Goal: Task Accomplishment & Management: Use online tool/utility

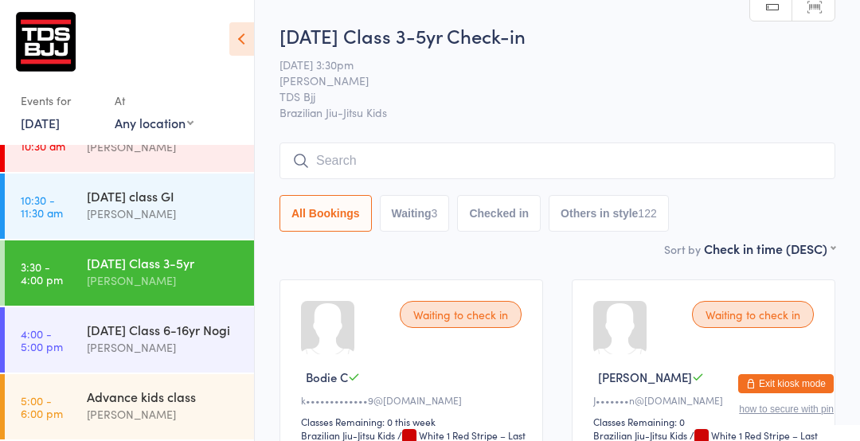
scroll to position [152, 0]
click at [177, 321] on div "[DATE] Class 6-16yr Nogi" at bounding box center [164, 330] width 154 height 18
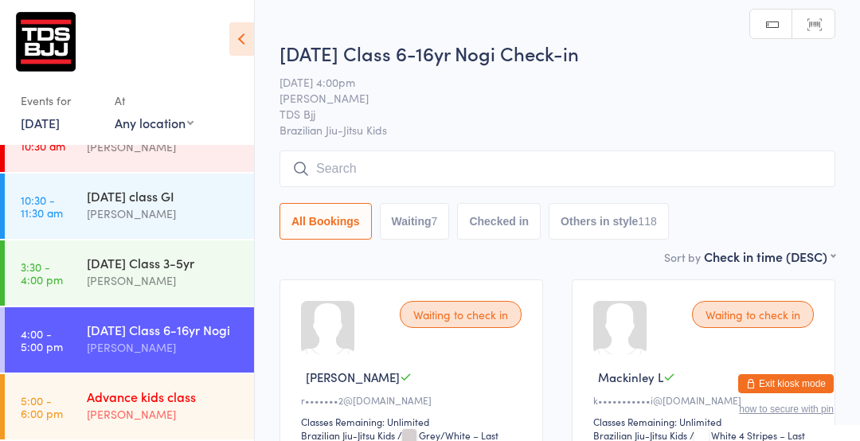
click at [119, 428] on div "Advance kids class [PERSON_NAME]" at bounding box center [170, 405] width 167 height 63
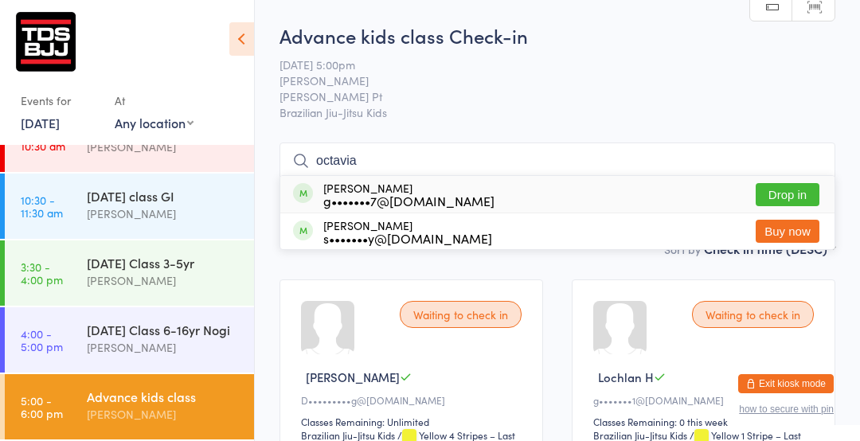
type input "octavia"
click at [795, 198] on button "Drop in" at bounding box center [788, 194] width 64 height 23
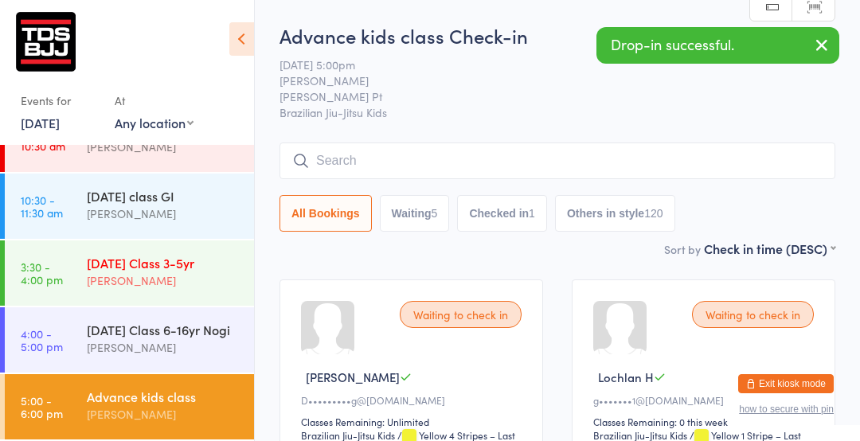
click at [213, 272] on div "[PERSON_NAME]" at bounding box center [164, 281] width 154 height 18
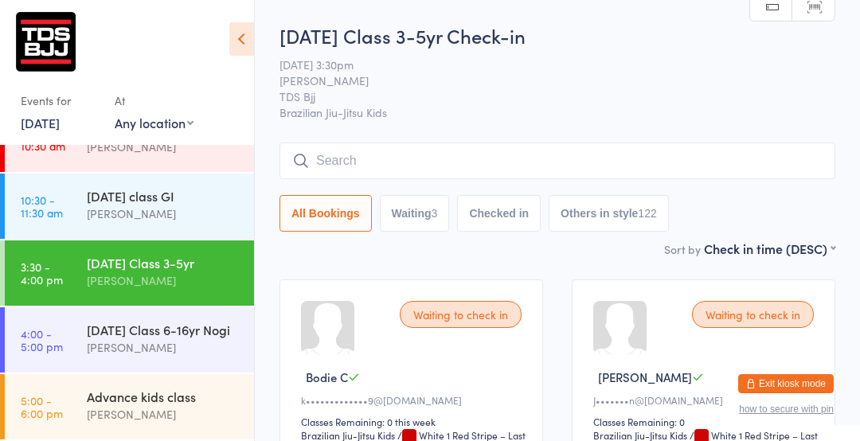
click at [638, 58] on span "[DATE] 3:30pm" at bounding box center [545, 65] width 531 height 16
click at [186, 187] on div "[DATE] class GI" at bounding box center [164, 196] width 154 height 18
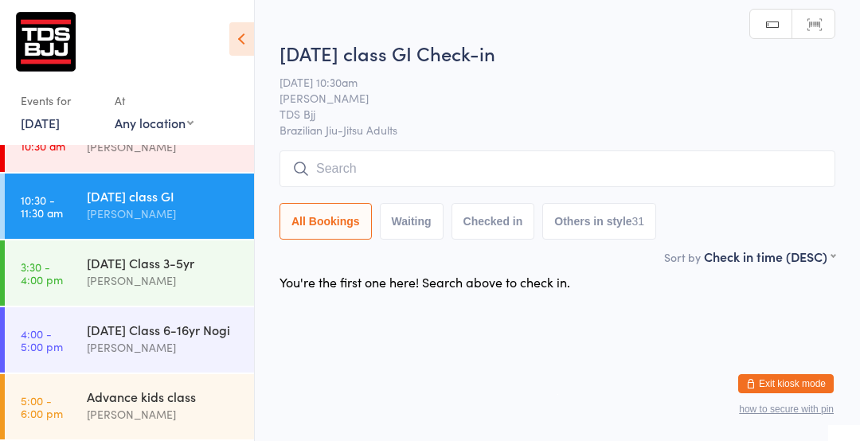
click at [526, 405] on html "You have now entered Kiosk Mode. Members will be able to check themselves in us…" at bounding box center [430, 220] width 860 height 441
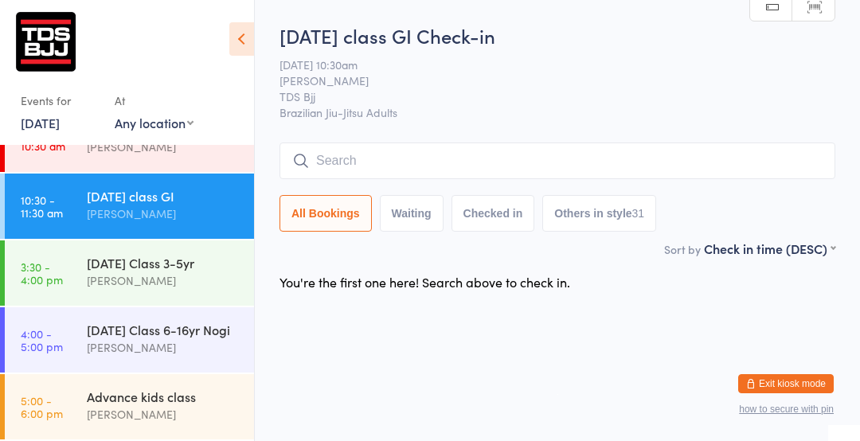
click at [330, 202] on button "All Bookings" at bounding box center [326, 213] width 92 height 37
click at [327, 219] on button "All Bookings" at bounding box center [326, 213] width 92 height 37
click at [194, 289] on link "3:30 - 4:00 pm [DATE] Class 3-5yr [PERSON_NAME]" at bounding box center [129, 273] width 249 height 65
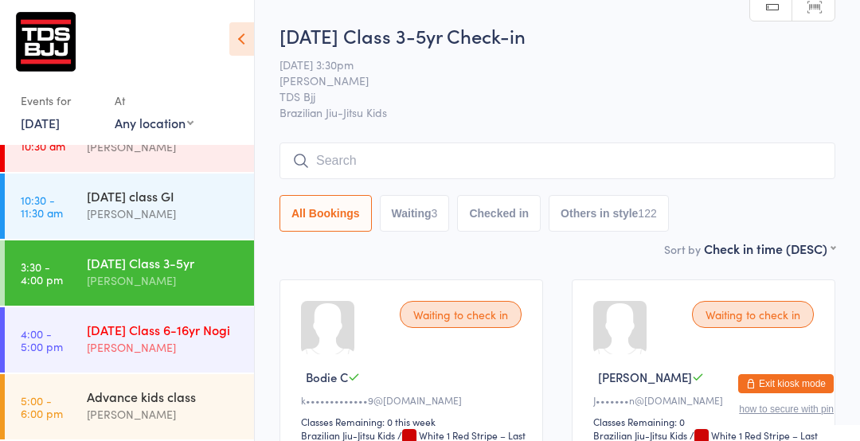
click at [61, 338] on time "4:00 - 5:00 pm" at bounding box center [42, 339] width 42 height 25
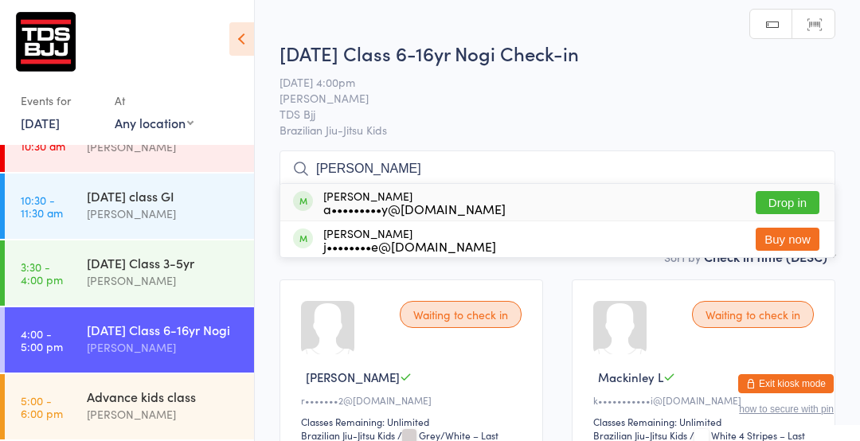
type input "[PERSON_NAME]"
click at [788, 204] on button "Drop in" at bounding box center [788, 202] width 64 height 23
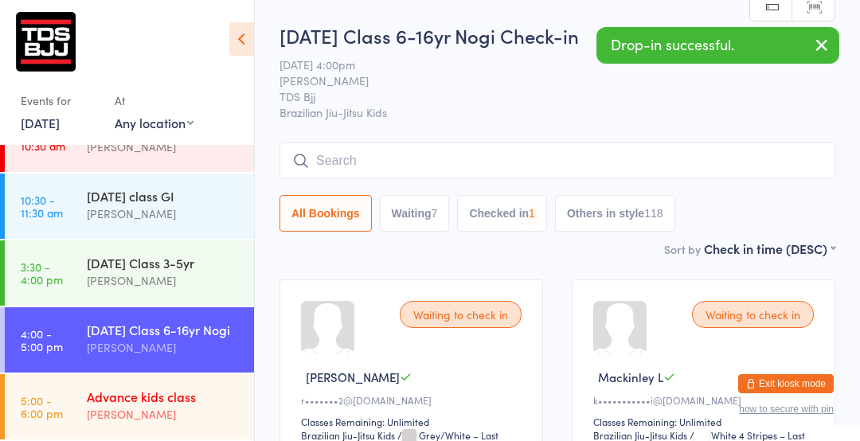
click at [60, 409] on time "5:00 - 6:00 pm" at bounding box center [42, 406] width 42 height 25
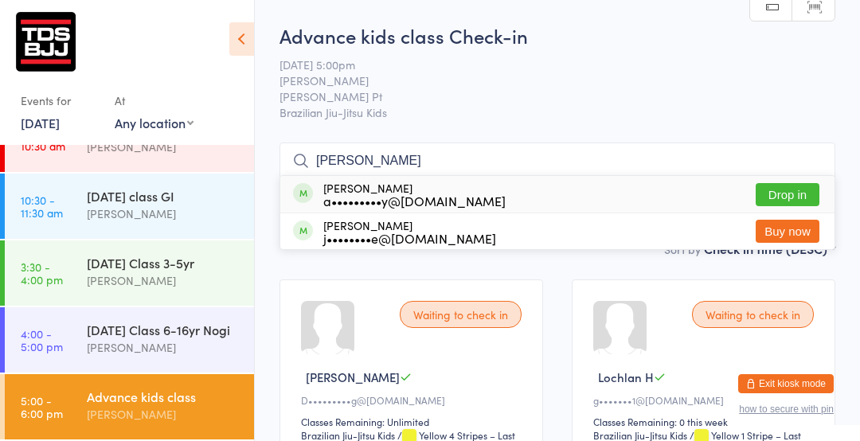
type input "[PERSON_NAME]"
click at [776, 203] on button "Drop in" at bounding box center [788, 194] width 64 height 23
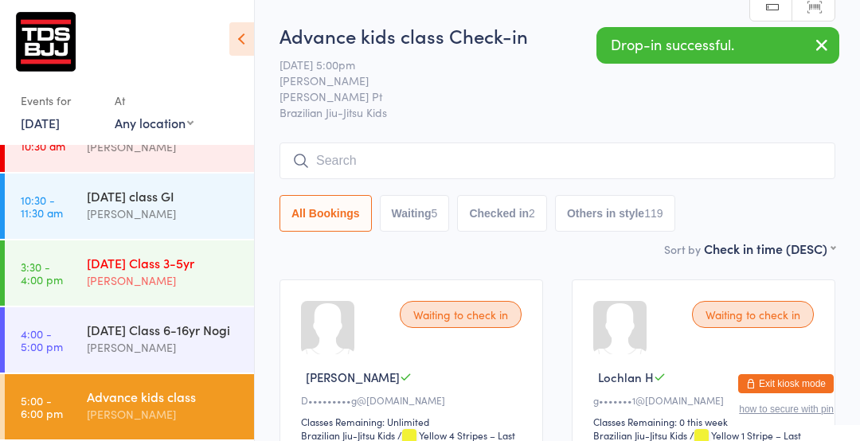
click at [90, 272] on div "[PERSON_NAME]" at bounding box center [164, 281] width 154 height 18
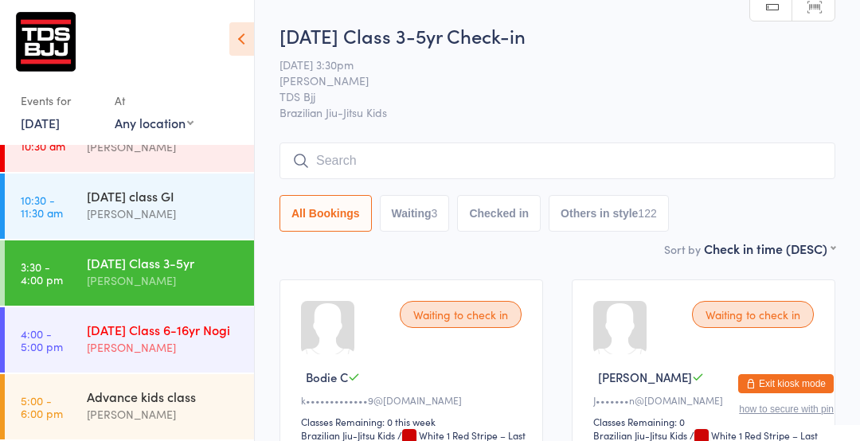
click at [83, 350] on link "4:00 - 5:00 pm [DATE] Class 6-16yr [PERSON_NAME]" at bounding box center [129, 339] width 249 height 65
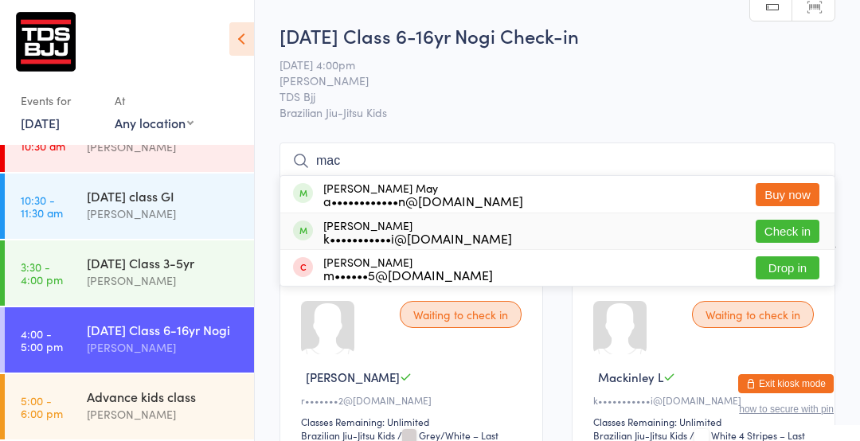
type input "mac"
click at [782, 221] on button "Check in" at bounding box center [788, 231] width 64 height 23
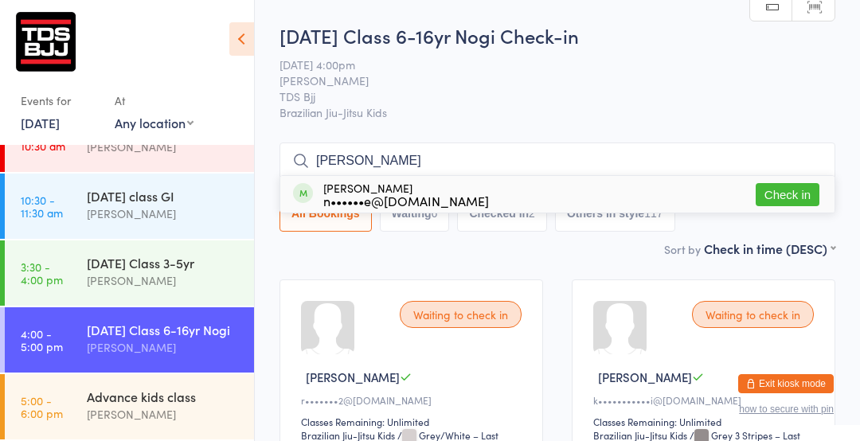
type input "[PERSON_NAME]"
click at [777, 196] on button "Check in" at bounding box center [788, 194] width 64 height 23
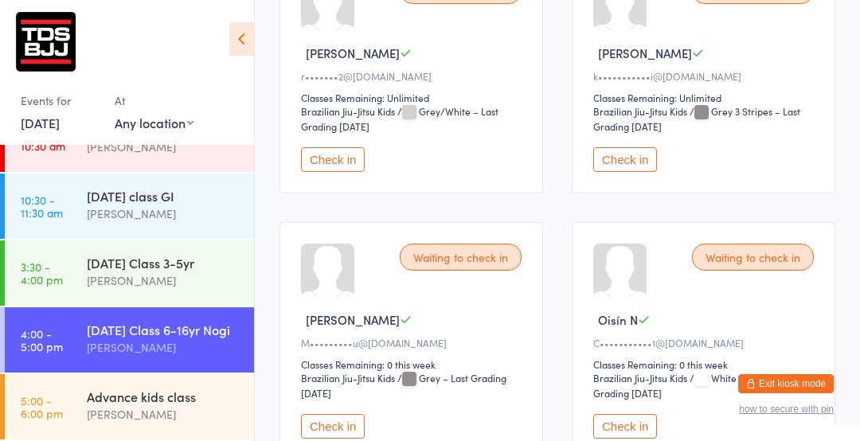
scroll to position [333, 0]
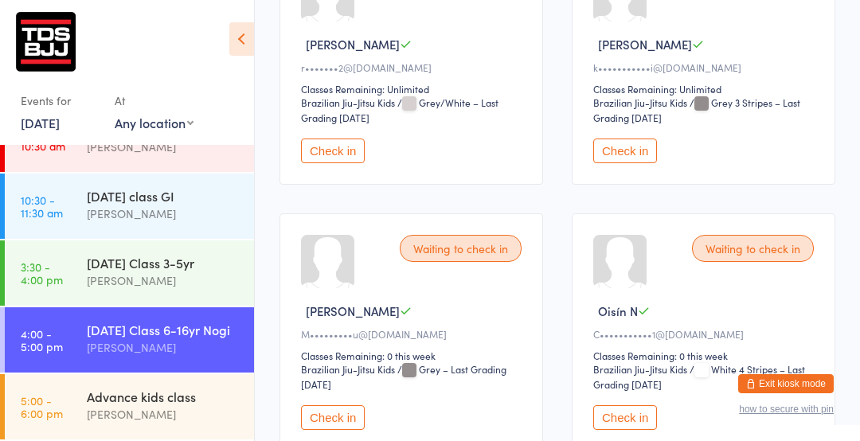
click at [645, 424] on button "Check in" at bounding box center [625, 417] width 64 height 25
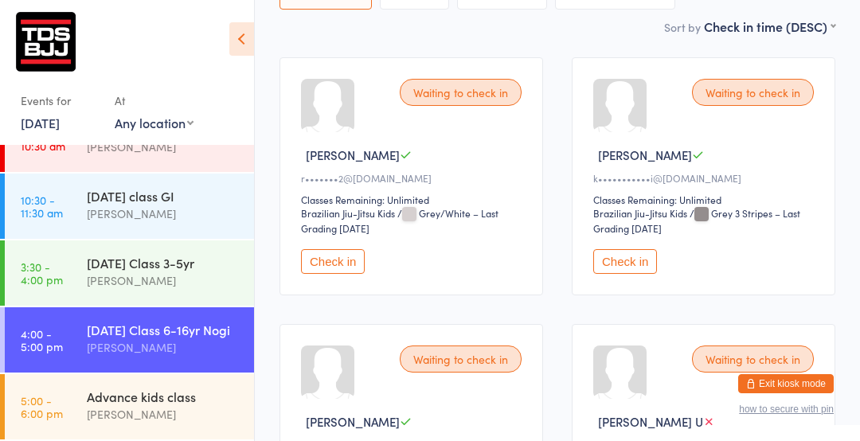
scroll to position [223, 0]
click at [627, 266] on button "Check in" at bounding box center [625, 260] width 64 height 25
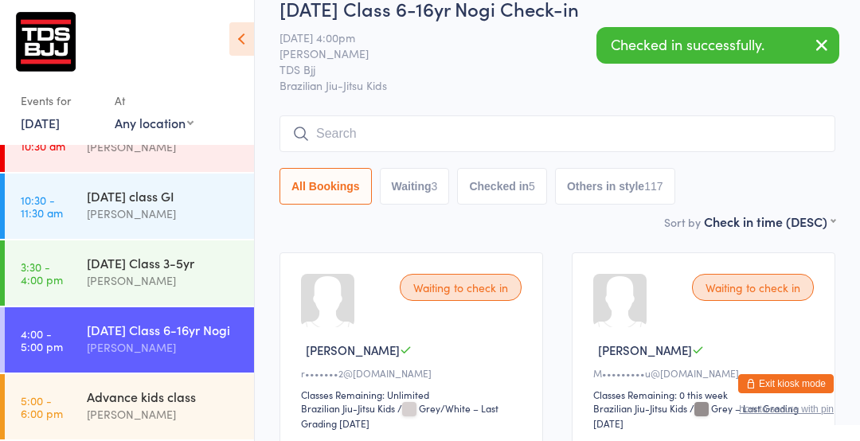
scroll to position [22, 0]
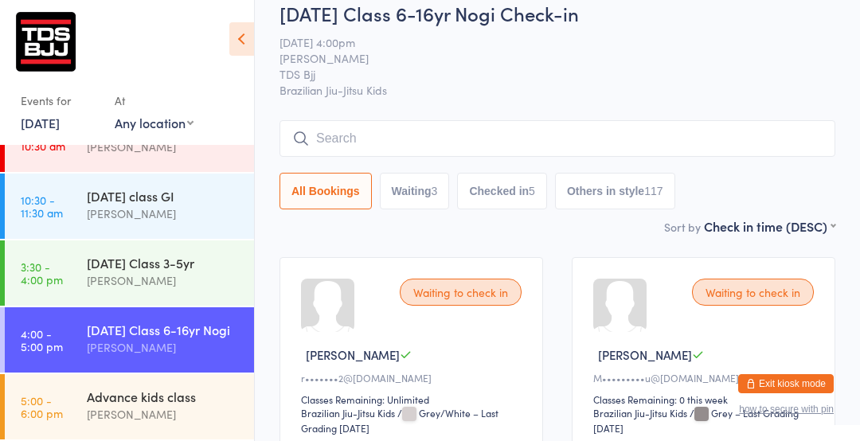
click at [70, 331] on link "4:00 - 5:00 pm [DATE] Class 6-16yr [PERSON_NAME]" at bounding box center [129, 339] width 249 height 65
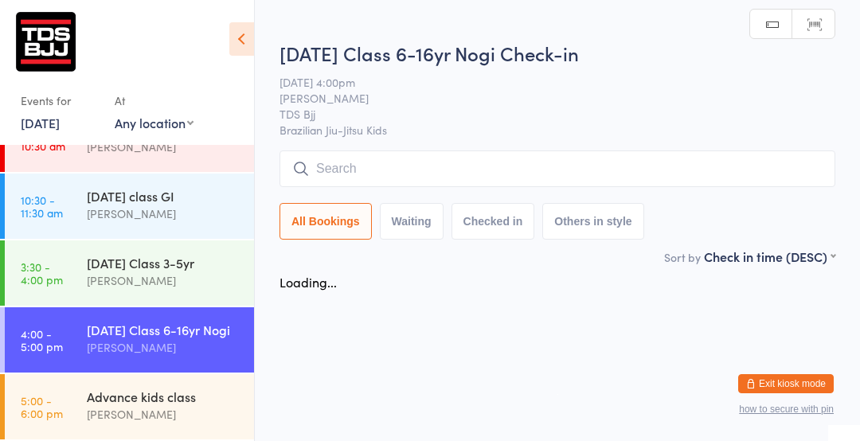
scroll to position [0, 0]
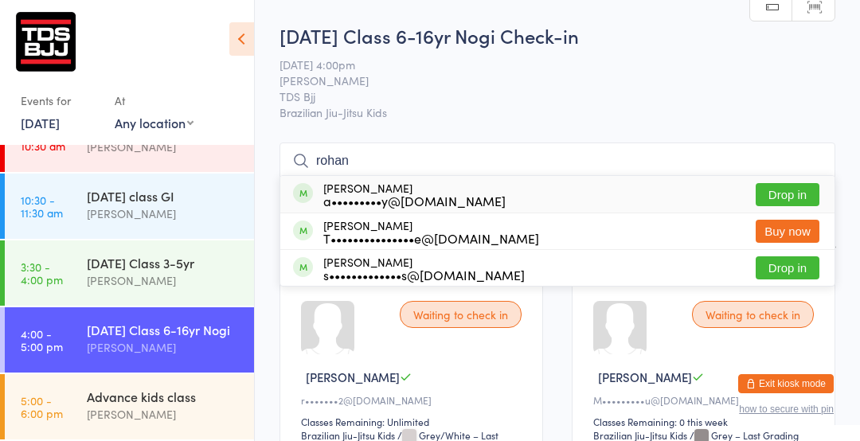
type input "rohan"
click at [800, 190] on button "Drop in" at bounding box center [788, 194] width 64 height 23
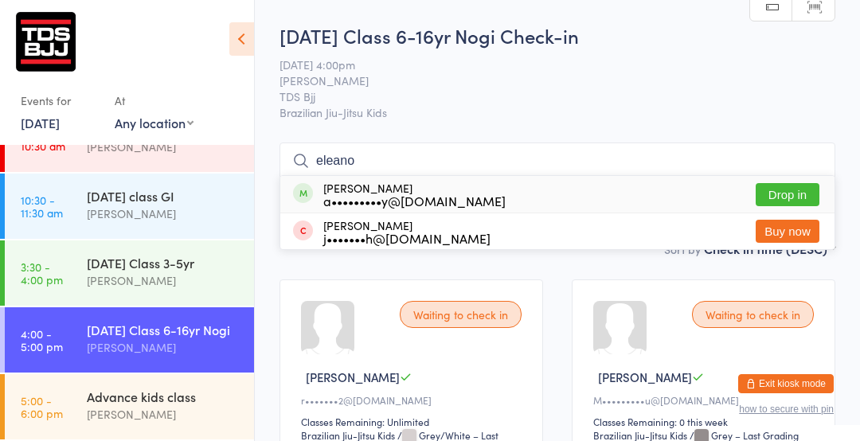
type input "eleano"
click at [777, 191] on button "Drop in" at bounding box center [788, 194] width 64 height 23
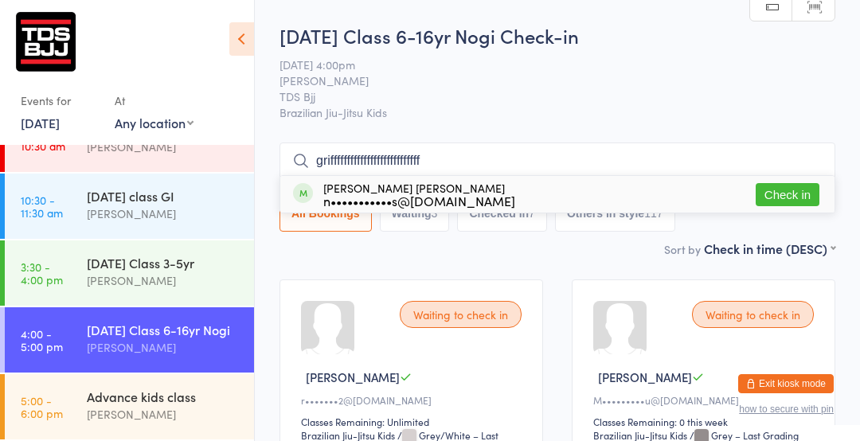
type input "grifffffffffffffffffffffffffff"
click at [791, 193] on button "Check in" at bounding box center [788, 194] width 64 height 23
type input "g"
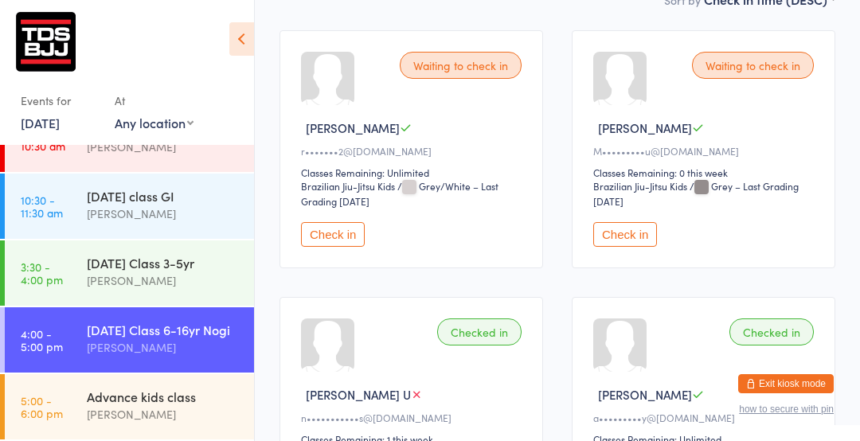
scroll to position [252, 0]
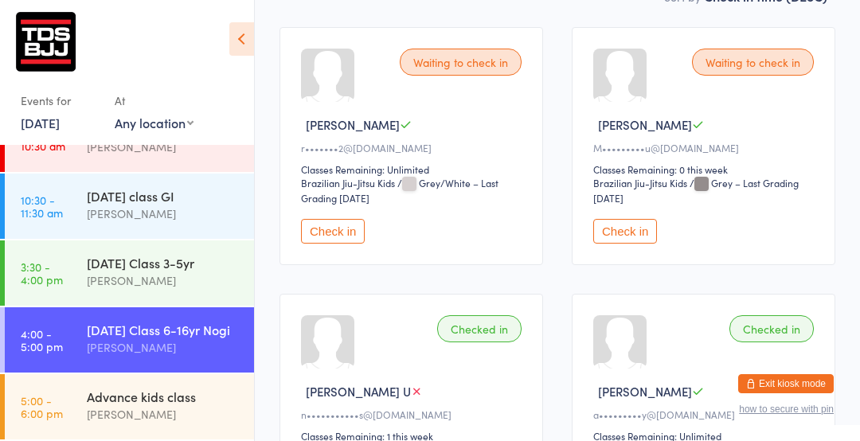
click at [628, 230] on button "Check in" at bounding box center [625, 231] width 64 height 25
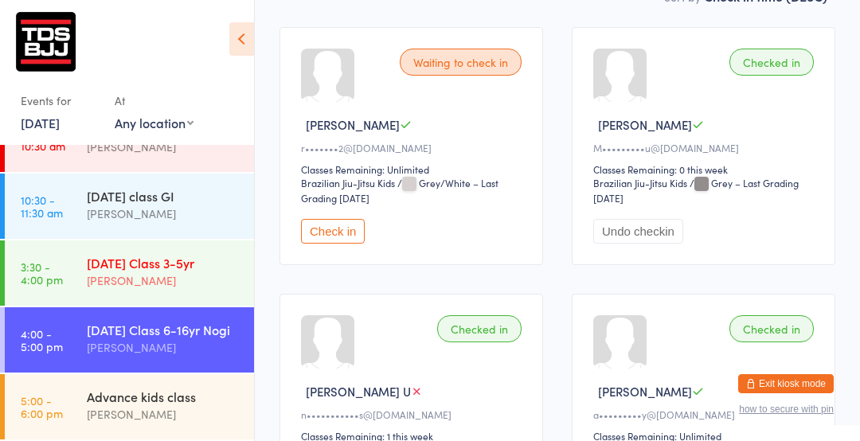
click at [202, 272] on div "[PERSON_NAME]" at bounding box center [164, 281] width 154 height 18
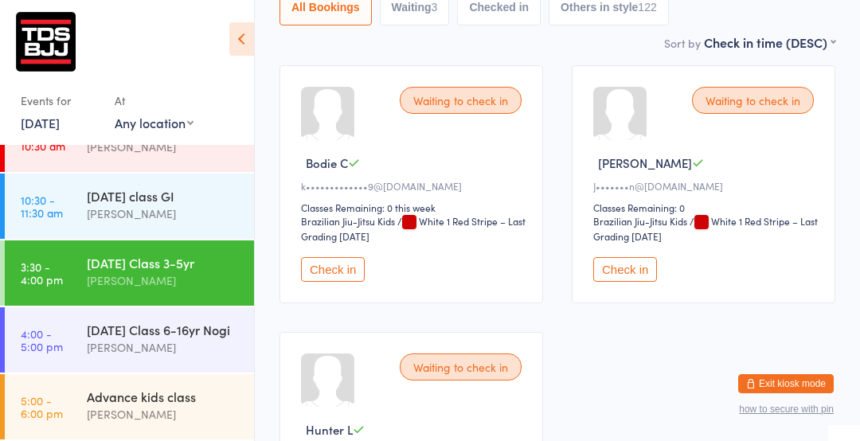
scroll to position [215, 0]
click at [621, 264] on button "Check in" at bounding box center [625, 268] width 64 height 25
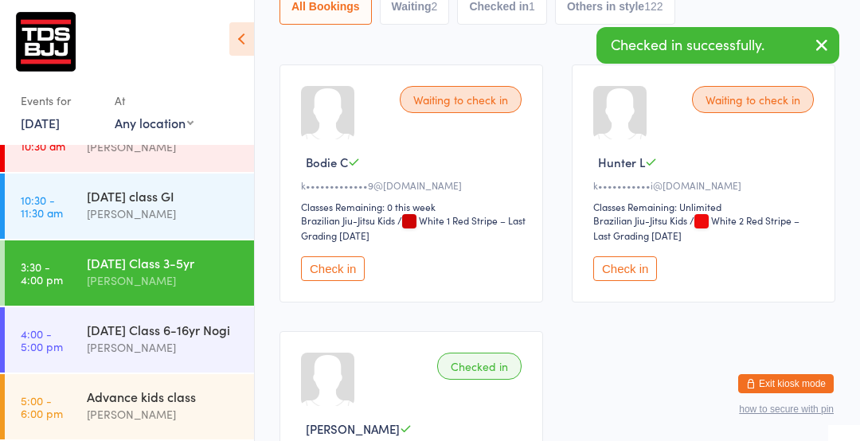
click at [624, 265] on button "Check in" at bounding box center [625, 268] width 64 height 25
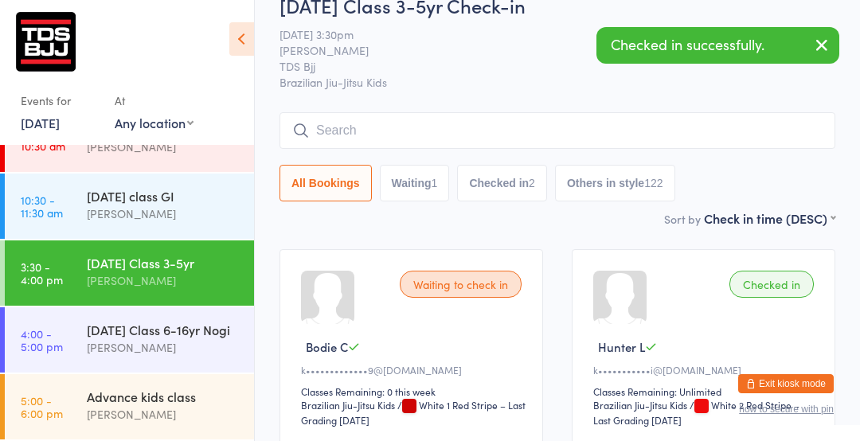
click at [467, 137] on input "search" at bounding box center [558, 130] width 556 height 37
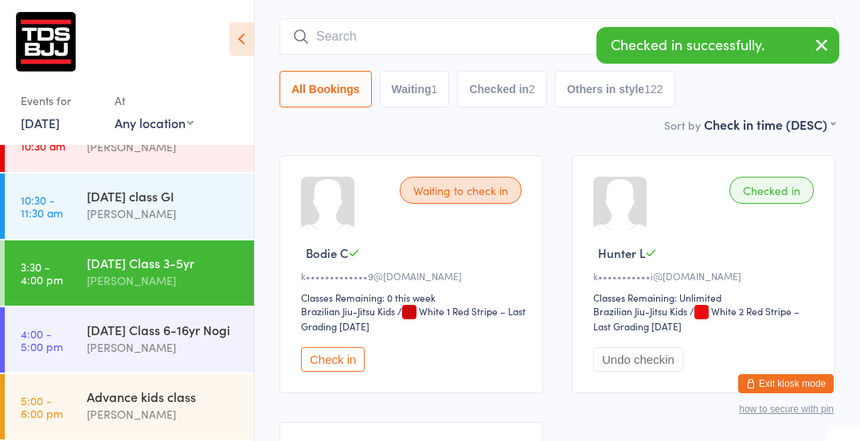
scroll to position [143, 0]
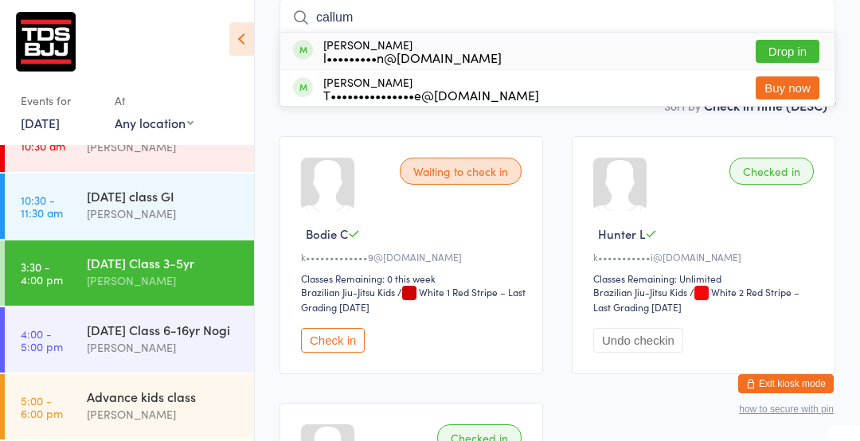
type input "callum"
click at [787, 48] on button "Drop in" at bounding box center [788, 51] width 64 height 23
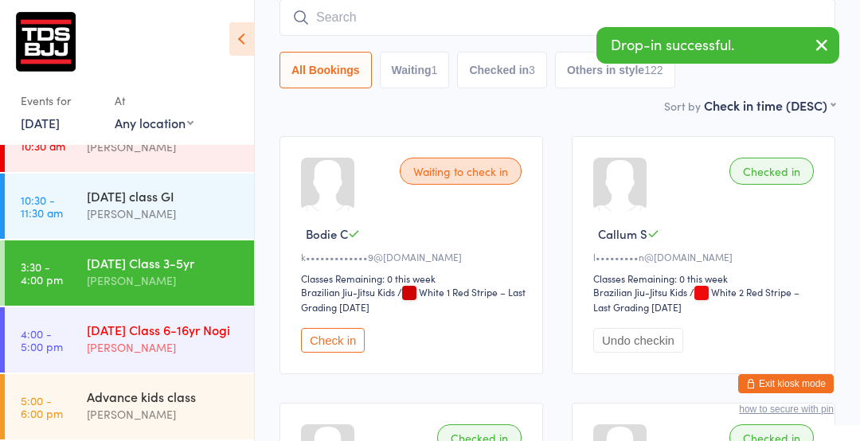
click at [186, 327] on div "[DATE] Class 6-16yr Nogi" at bounding box center [164, 330] width 154 height 18
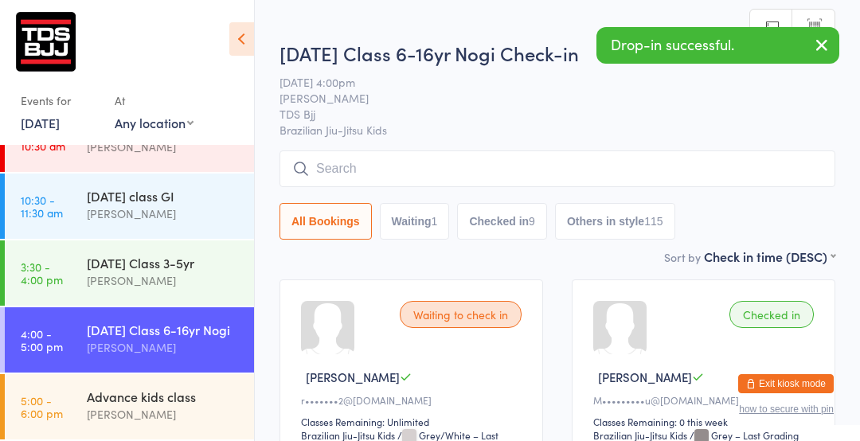
click at [237, 48] on icon at bounding box center [241, 38] width 25 height 33
